Goal: Communication & Community: Ask a question

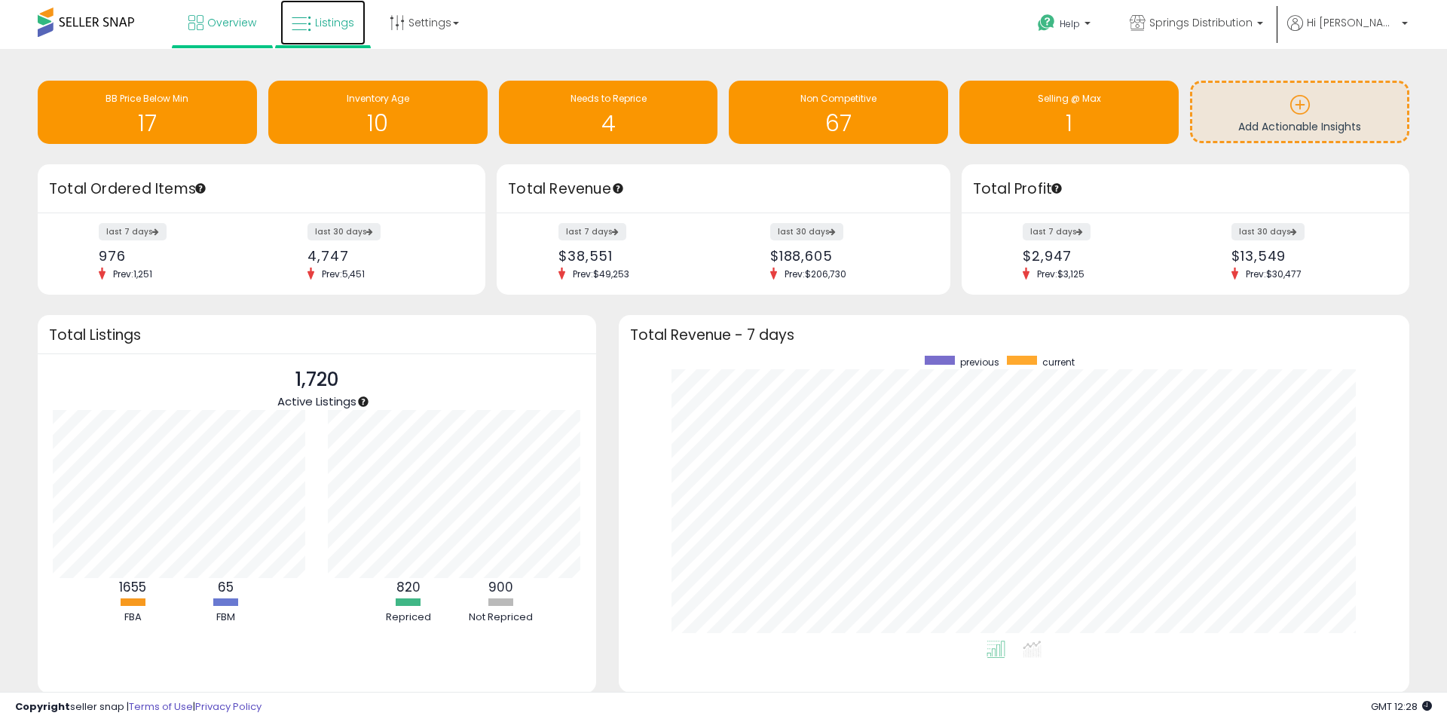
click at [337, 18] on span "Listings" at bounding box center [334, 22] width 39 height 15
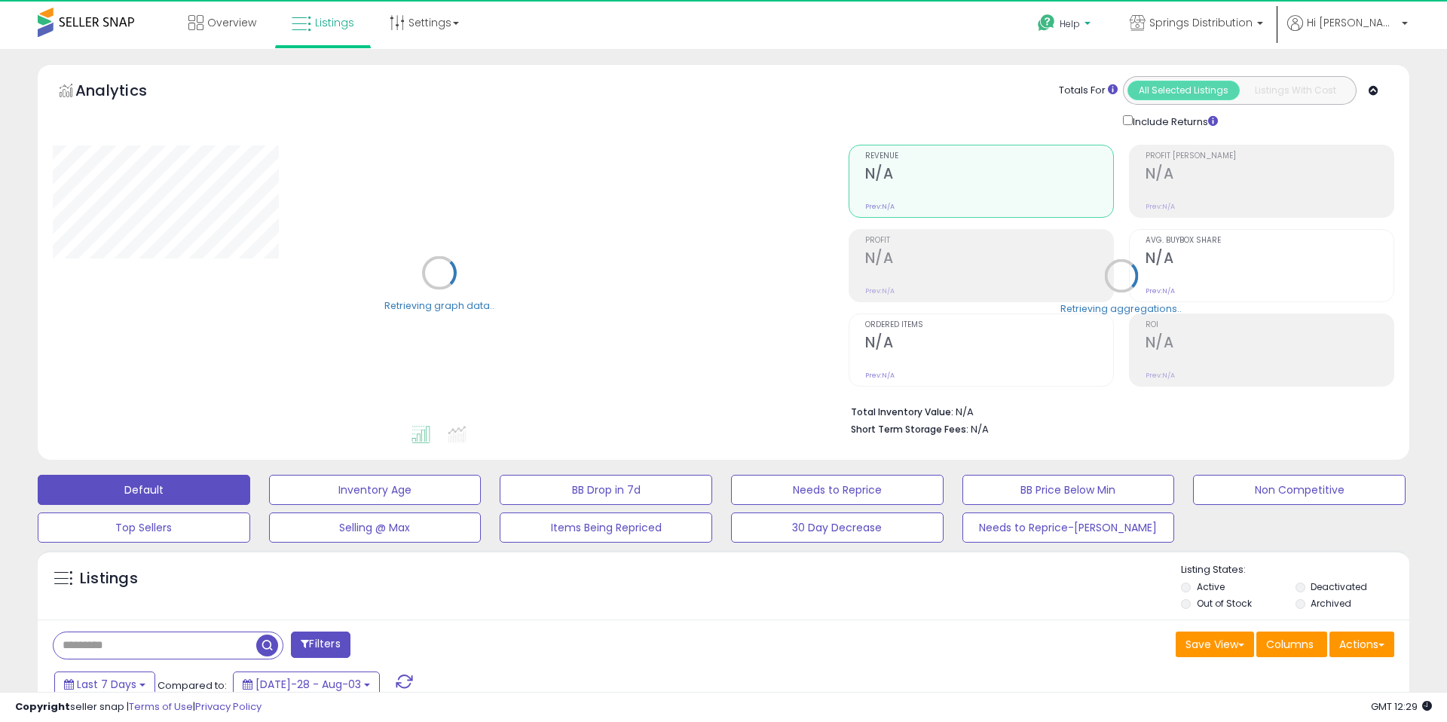
drag, startPoint x: 1129, startPoint y: 22, endPoint x: 1130, endPoint y: 62, distance: 40.0
click at [1080, 22] on span "Help" at bounding box center [1070, 23] width 20 height 13
click at [1121, 78] on link "Contact Support" at bounding box center [1080, 80] width 81 height 14
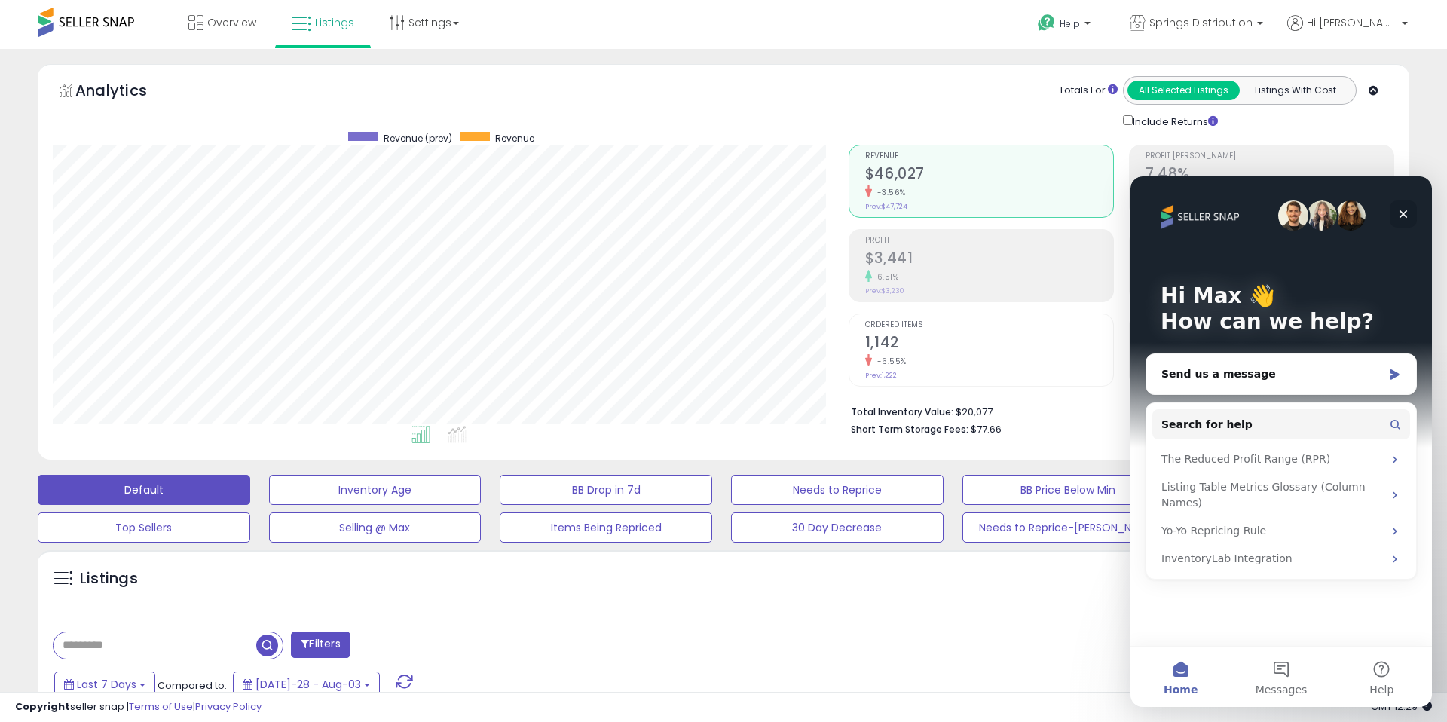
click at [1399, 214] on icon "Close" at bounding box center [1403, 214] width 12 height 12
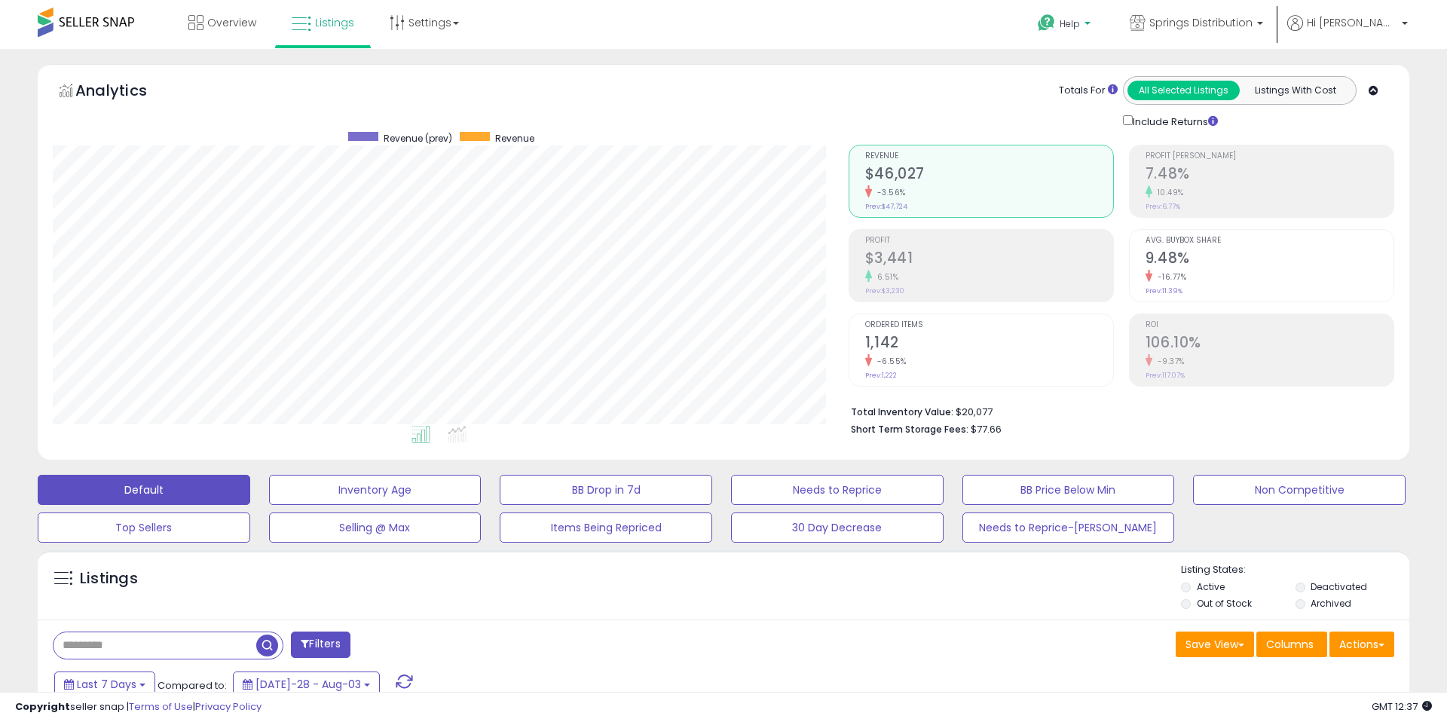
click at [1094, 24] on p "Help" at bounding box center [1065, 25] width 57 height 17
click at [1121, 75] on link "Contact Support" at bounding box center [1080, 80] width 81 height 14
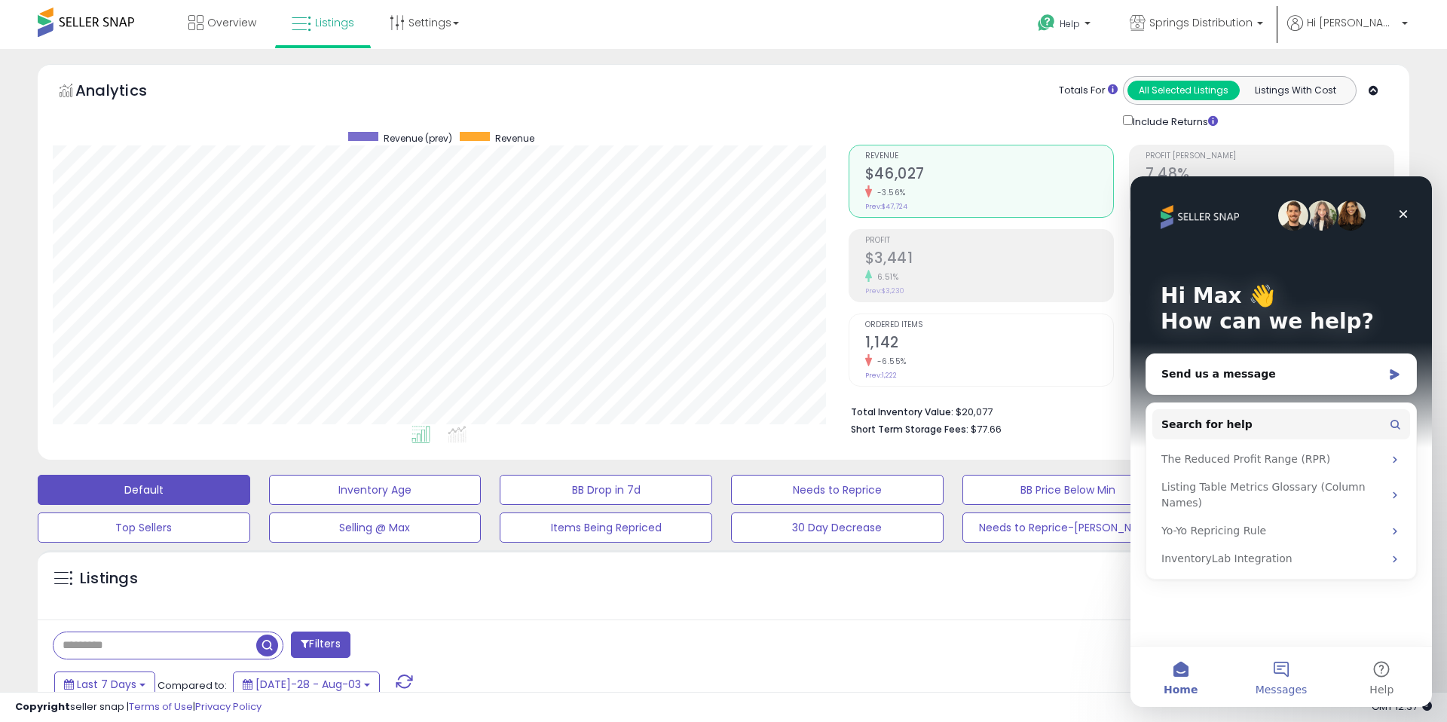
click at [1273, 669] on button "Messages" at bounding box center [1281, 677] width 100 height 60
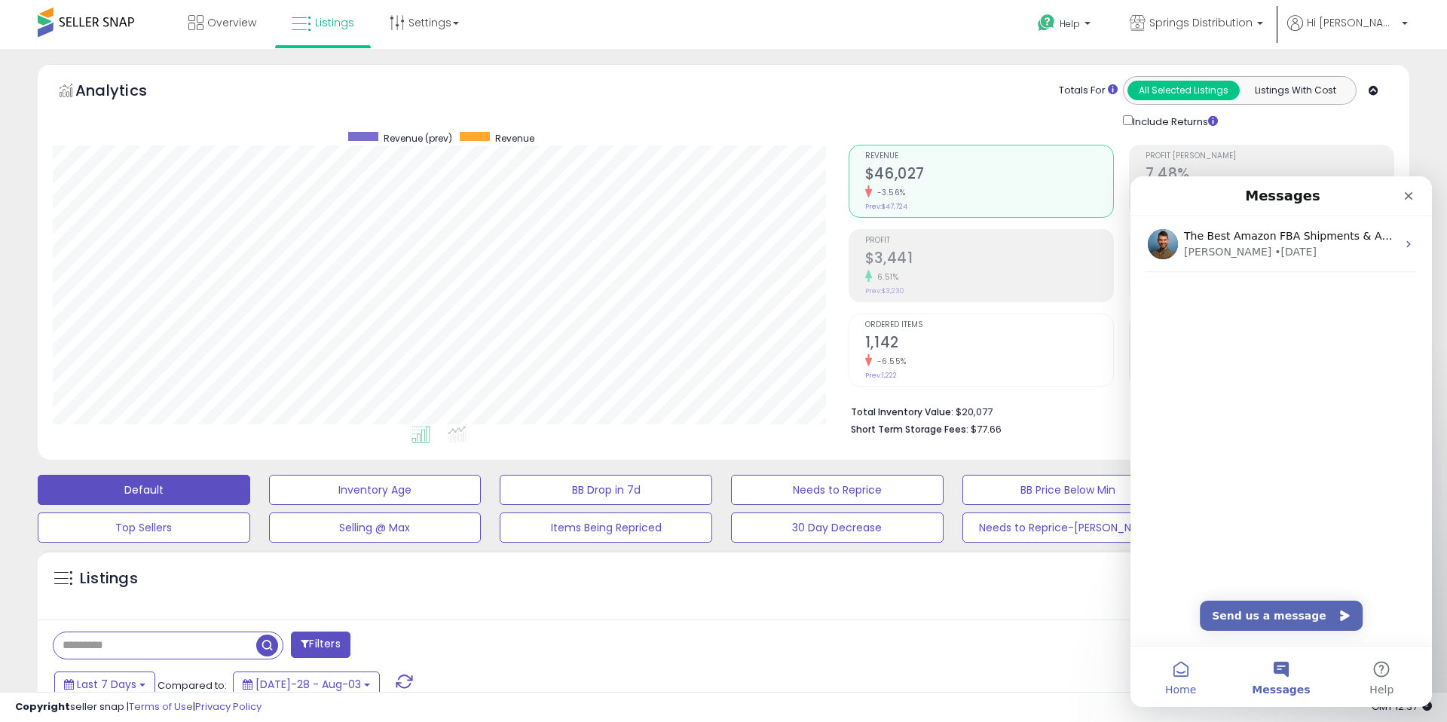
click at [1195, 671] on button "Home" at bounding box center [1181, 677] width 100 height 60
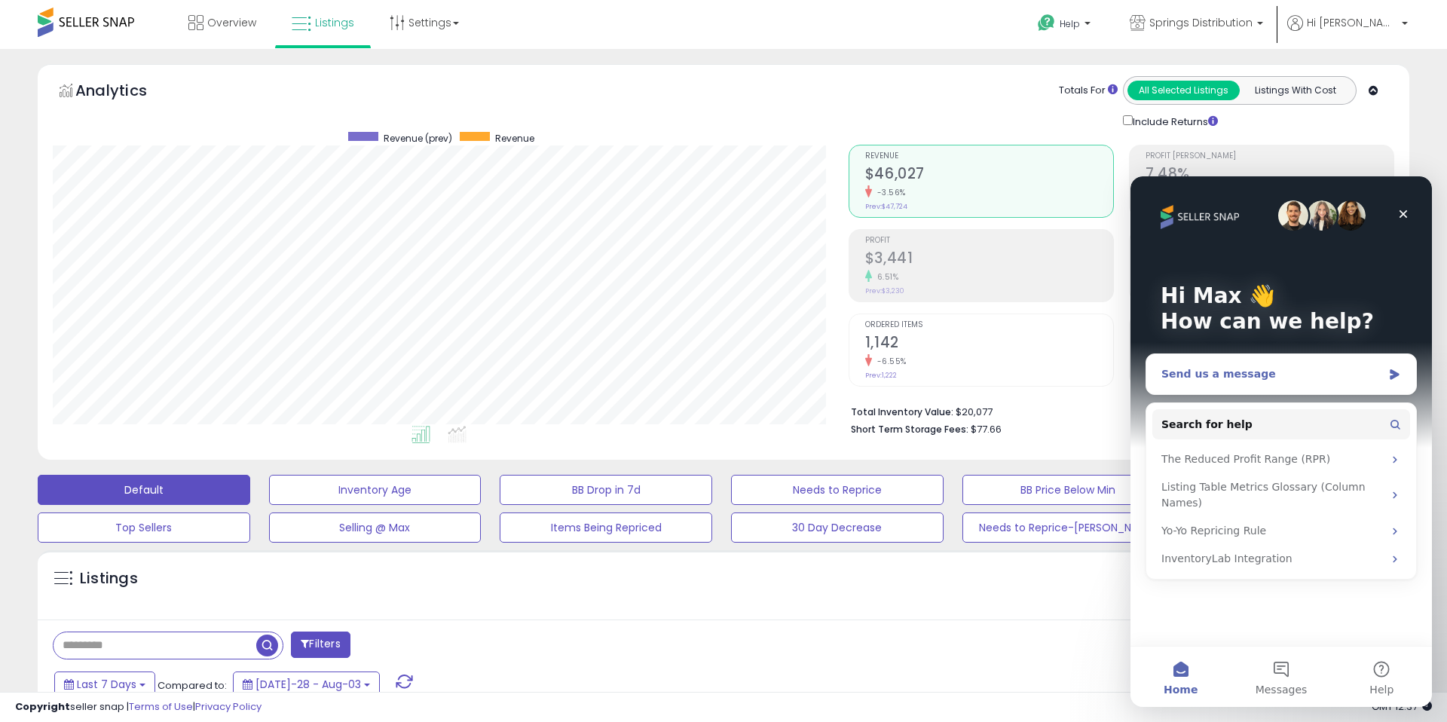
click at [1269, 369] on div "Send us a message" at bounding box center [1271, 374] width 221 height 16
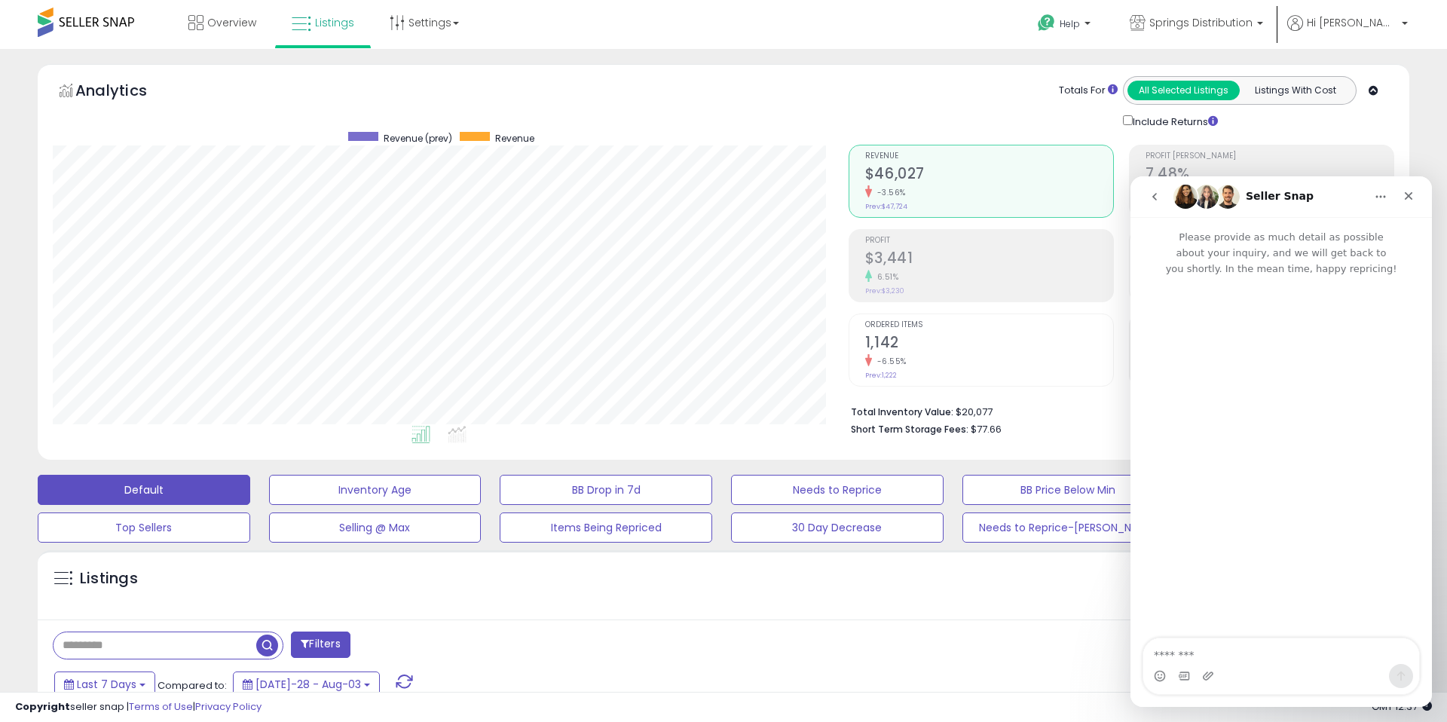
click at [1155, 204] on button "go back" at bounding box center [1154, 196] width 29 height 29
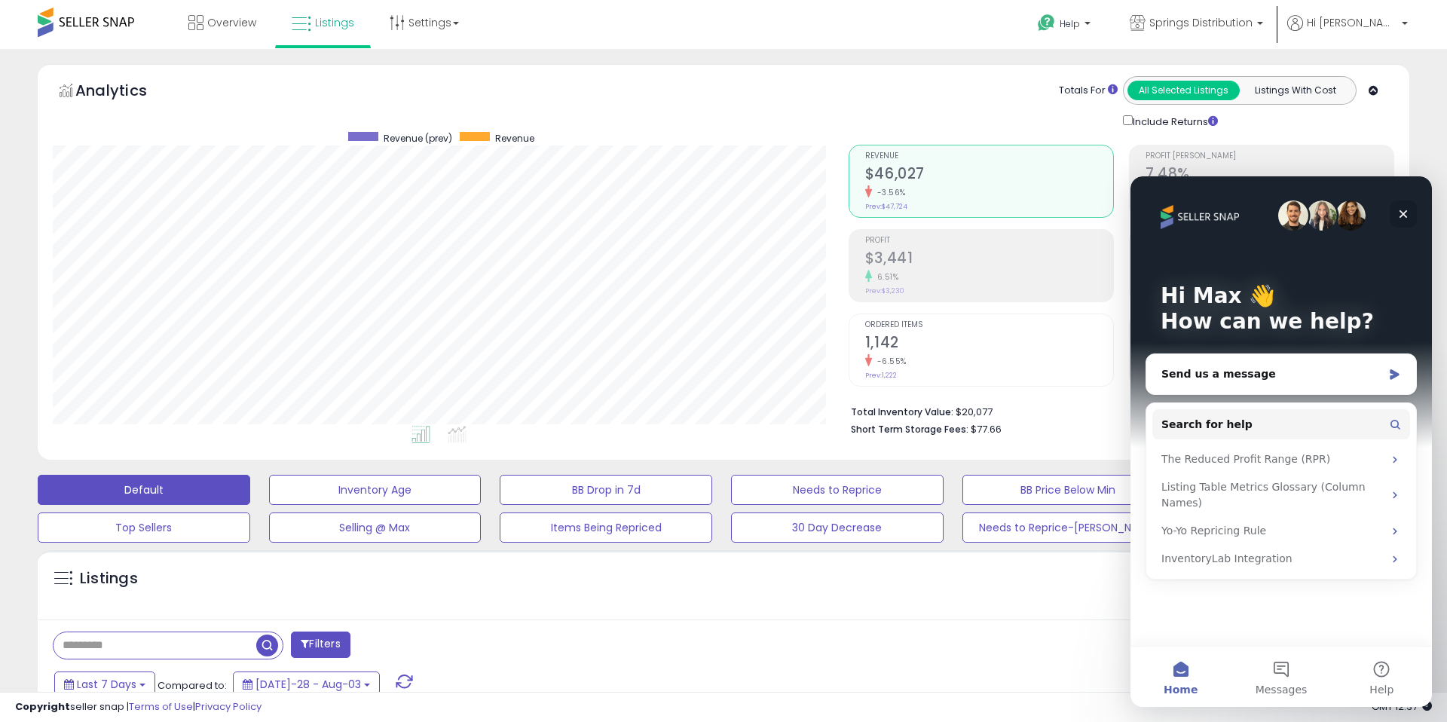
click at [1406, 220] on div "Close" at bounding box center [1403, 213] width 27 height 27
